Goal: Obtain resource: Download file/media

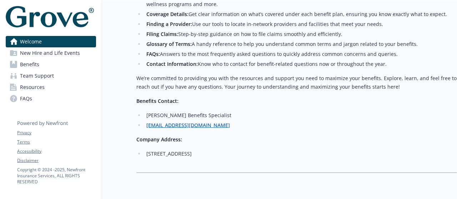
scroll to position [357, 0]
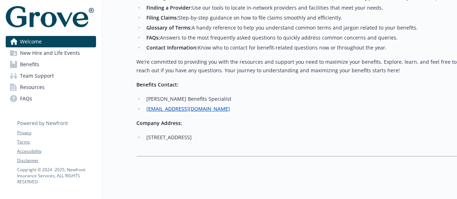
click at [34, 90] on span "Resources" at bounding box center [32, 87] width 25 height 11
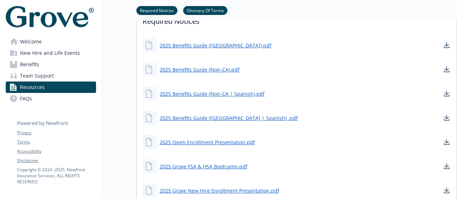
scroll to position [250, 0]
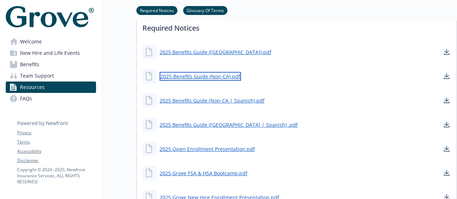
click at [215, 77] on link "2025 Benefits Guide (Non-CA).pdf" at bounding box center [199, 76] width 81 height 9
